Goal: Check status

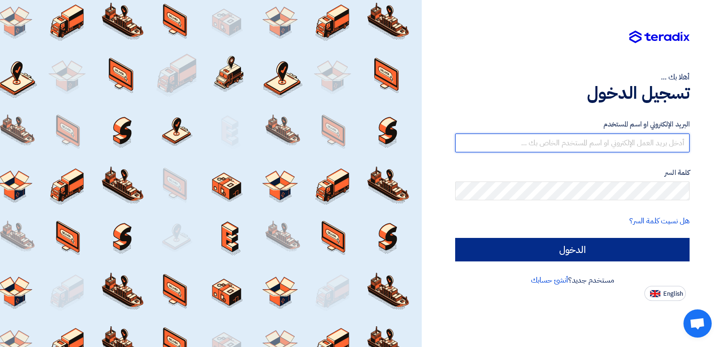
type input "mohamed.abdelaziz@wadigroup.com.eg"
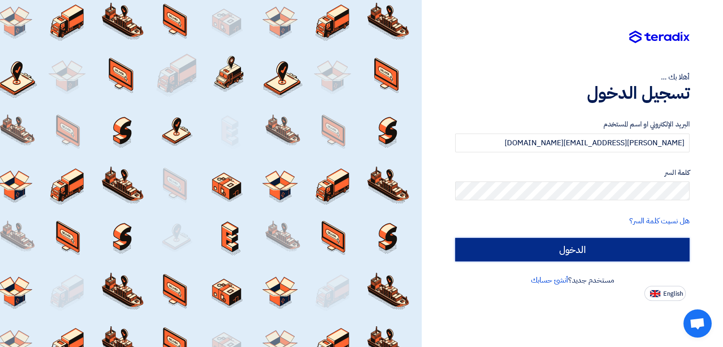
click at [559, 257] on input "الدخول" at bounding box center [572, 250] width 234 height 24
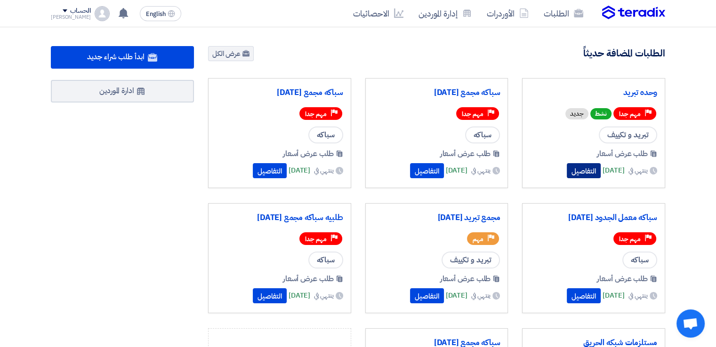
click at [567, 170] on button "التفاصيل" at bounding box center [584, 170] width 34 height 15
